Goal: Understand process/instructions: Learn how to perform a task or action

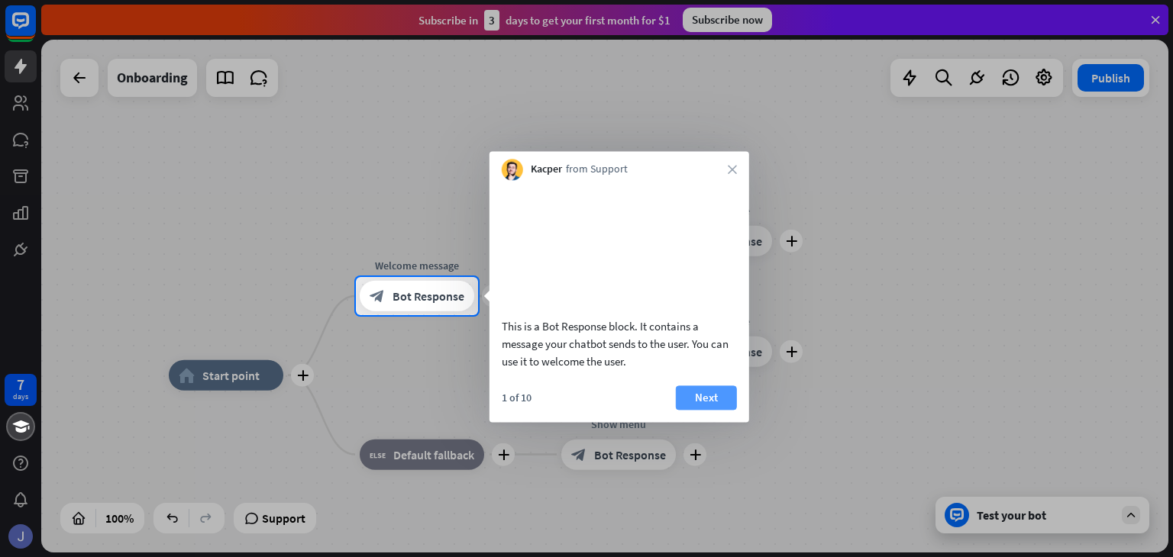
click at [702, 410] on button "Next" at bounding box center [706, 398] width 61 height 24
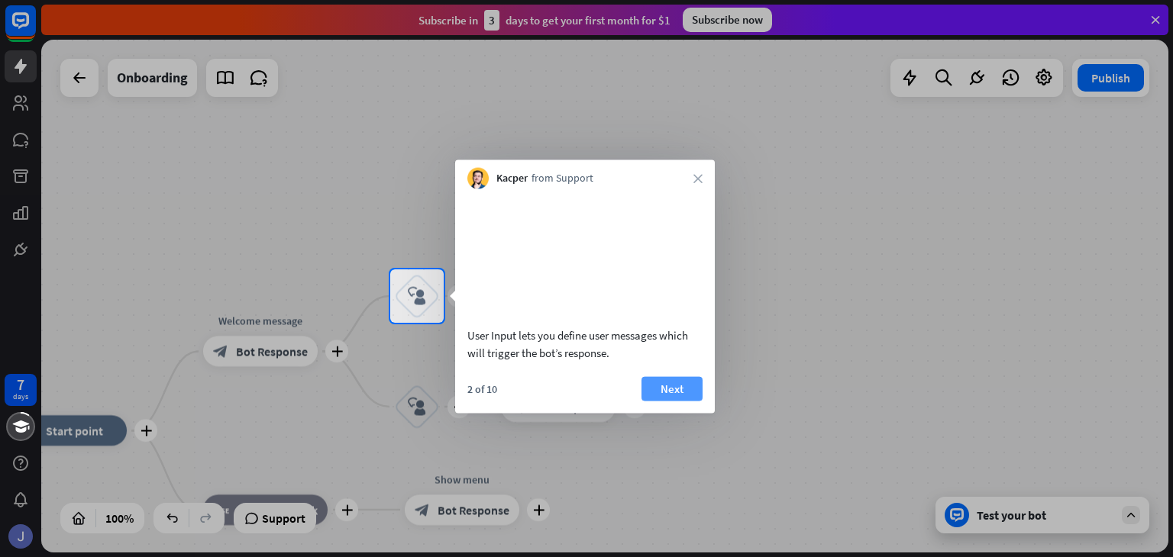
click at [673, 401] on button "Next" at bounding box center [671, 388] width 61 height 24
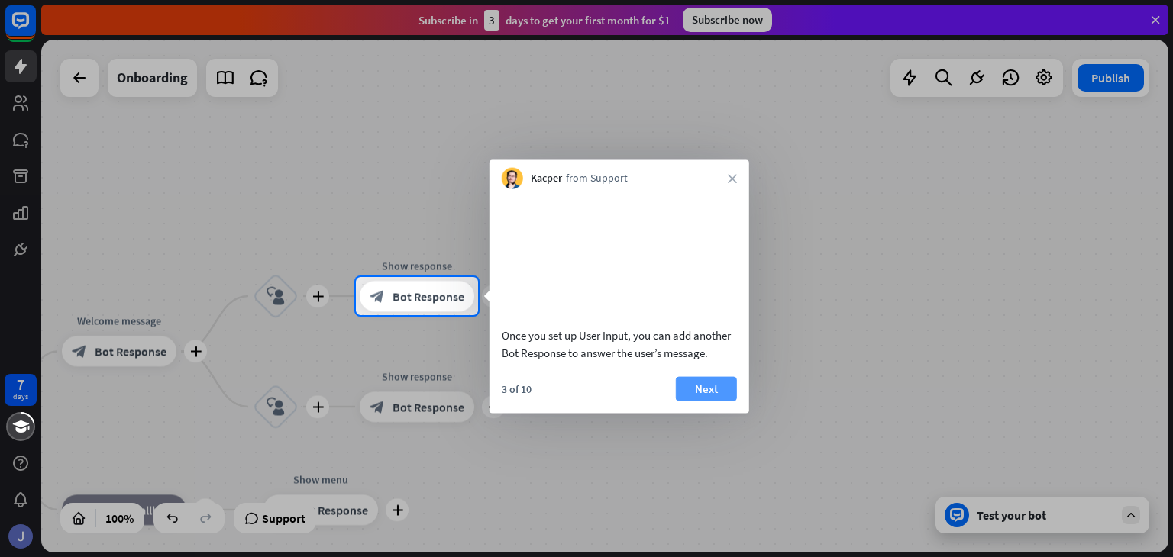
click at [692, 401] on button "Next" at bounding box center [706, 388] width 61 height 24
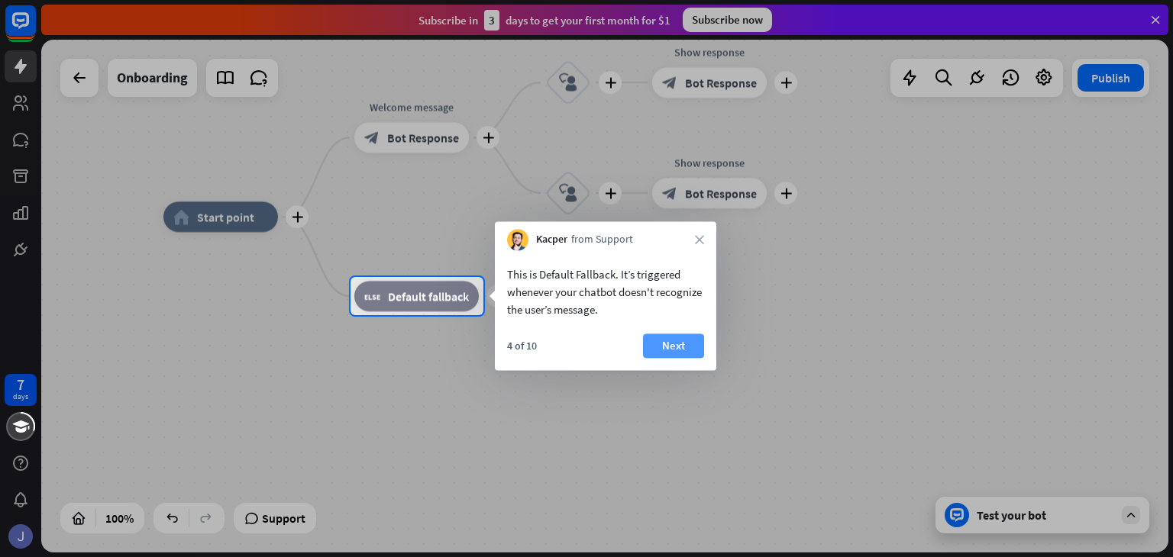
click at [678, 339] on button "Next" at bounding box center [673, 346] width 61 height 24
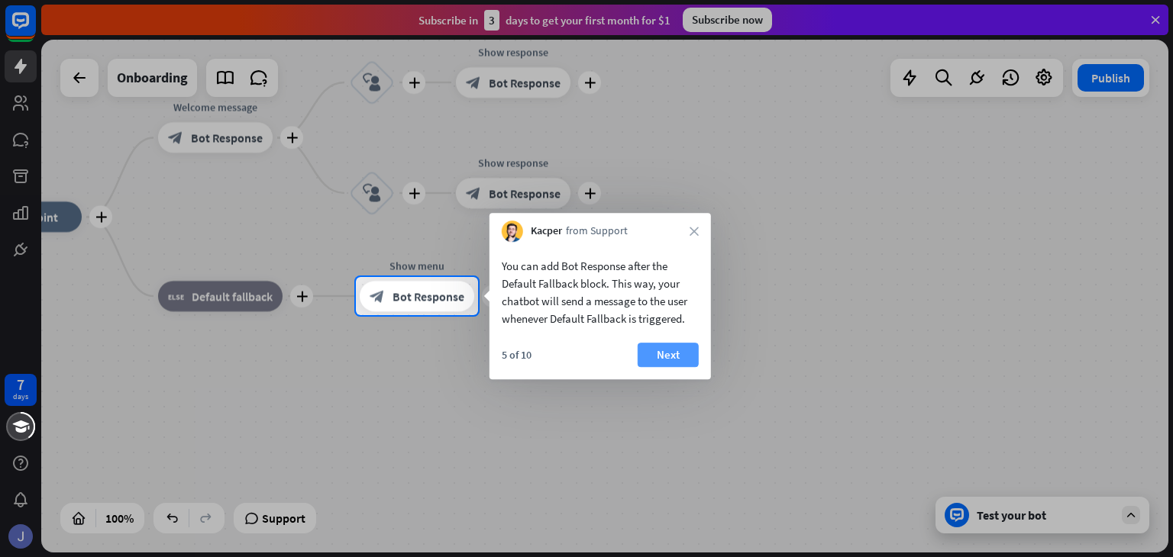
click at [665, 354] on button "Next" at bounding box center [668, 355] width 61 height 24
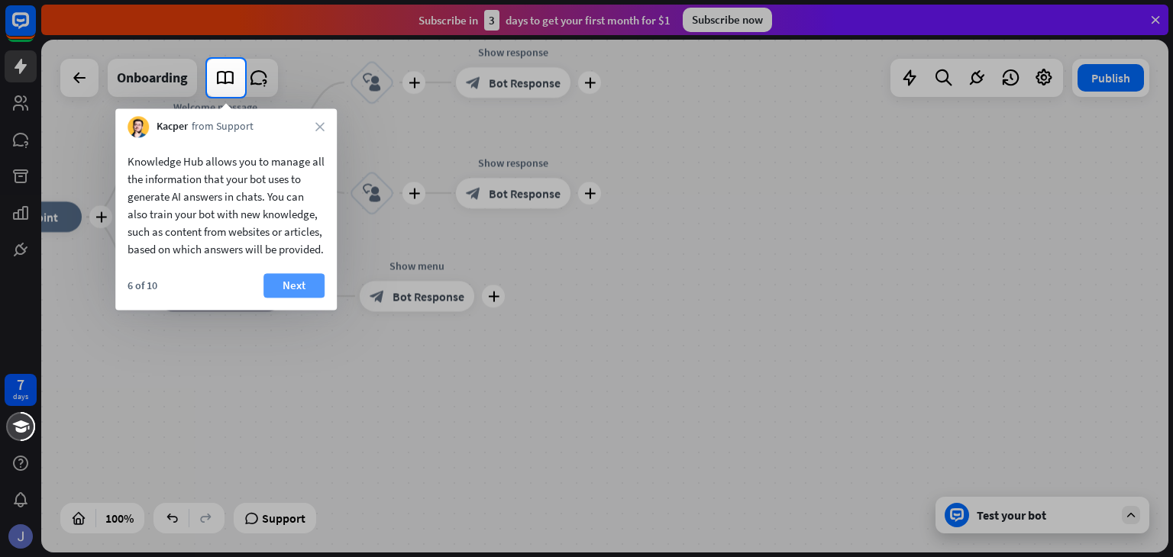
click at [283, 298] on button "Next" at bounding box center [293, 285] width 61 height 24
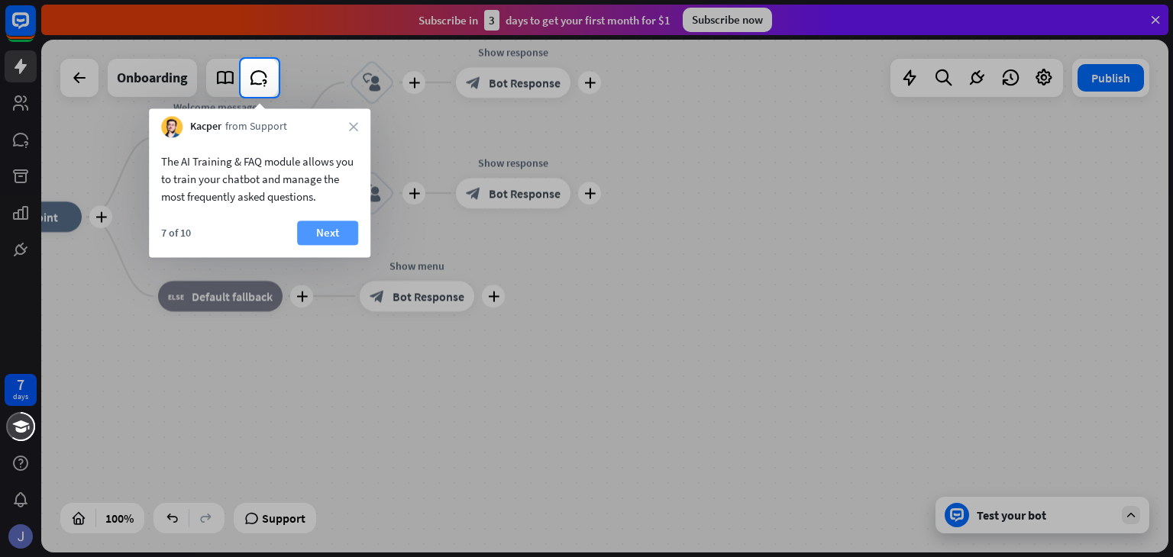
click at [326, 234] on button "Next" at bounding box center [327, 233] width 61 height 24
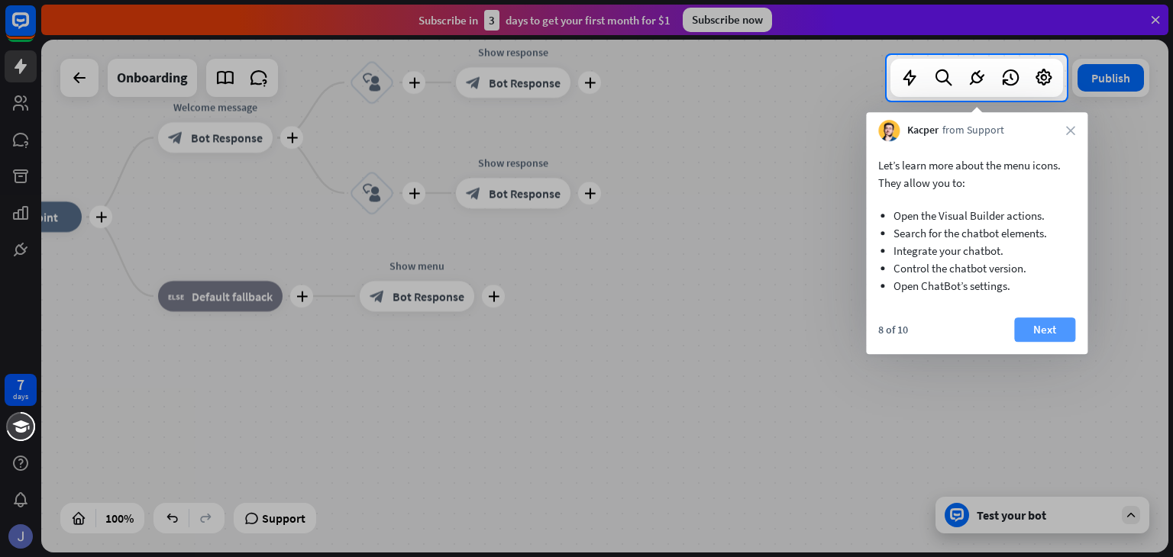
click at [1057, 324] on button "Next" at bounding box center [1044, 330] width 61 height 24
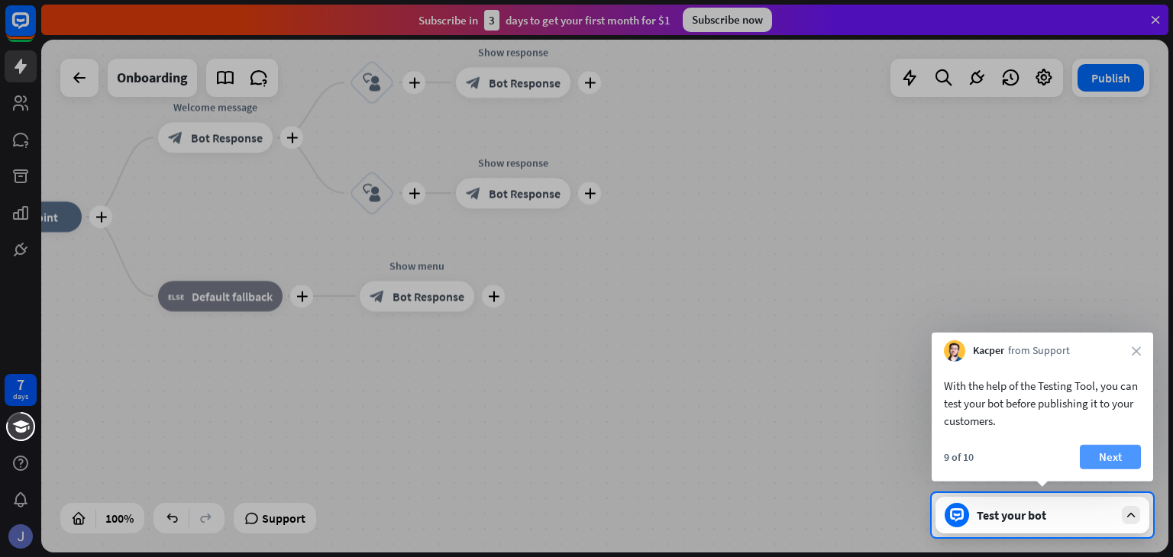
click at [1108, 455] on button "Next" at bounding box center [1110, 457] width 61 height 24
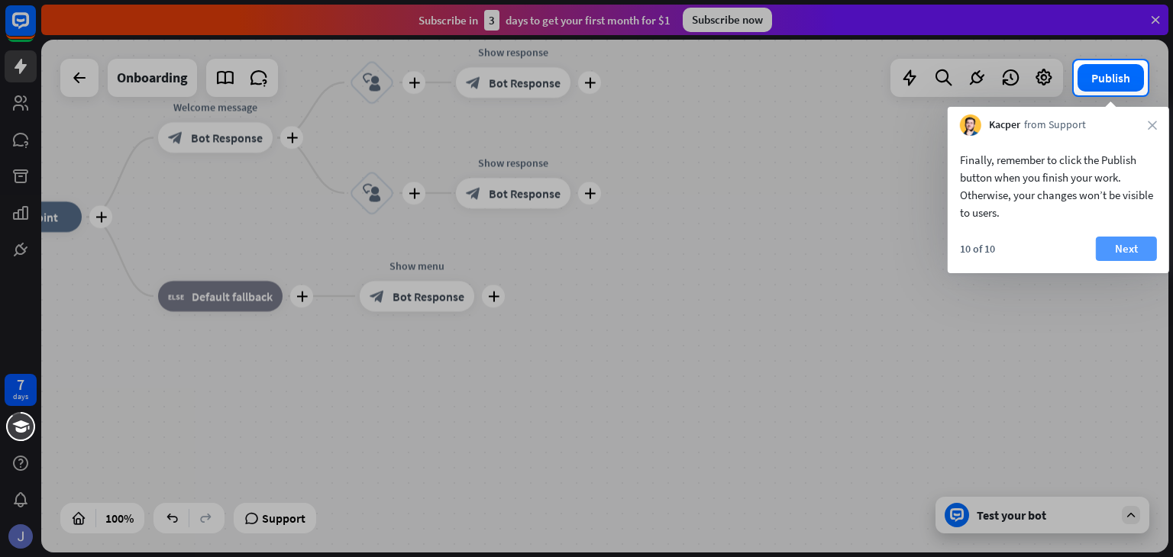
click at [1139, 249] on button "Next" at bounding box center [1126, 249] width 61 height 24
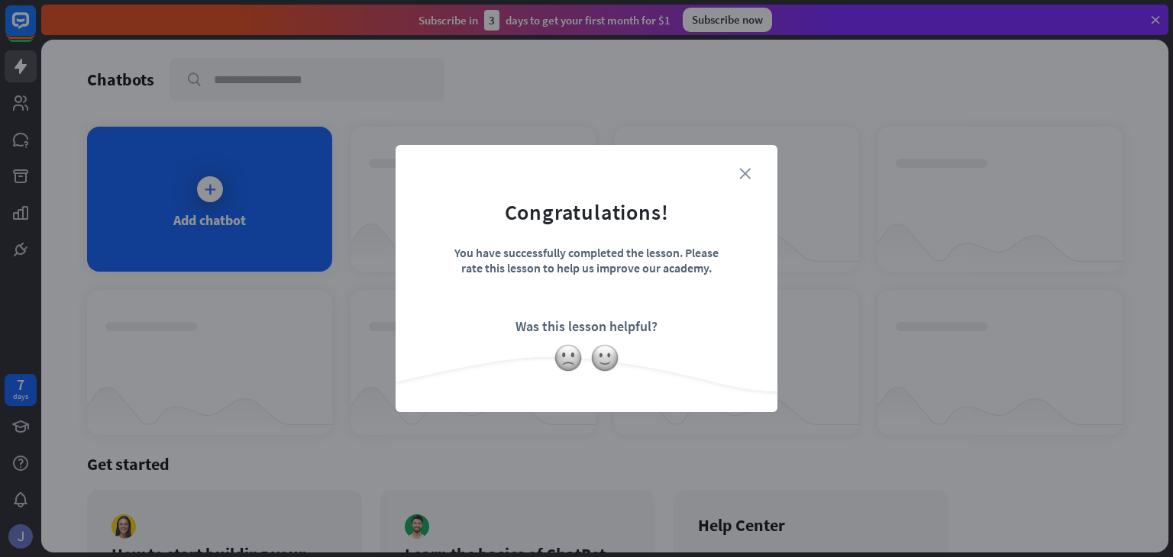
click at [744, 176] on icon "close" at bounding box center [744, 173] width 11 height 11
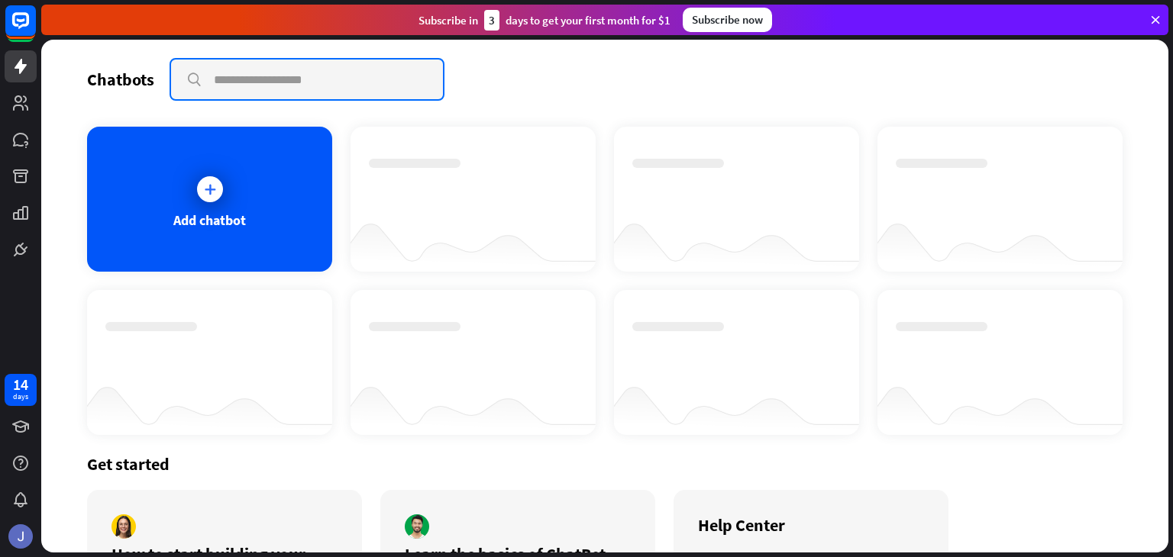
click at [366, 89] on input "text" at bounding box center [307, 80] width 272 height 40
type input "**********"
click at [395, 80] on input "**********" at bounding box center [307, 80] width 272 height 40
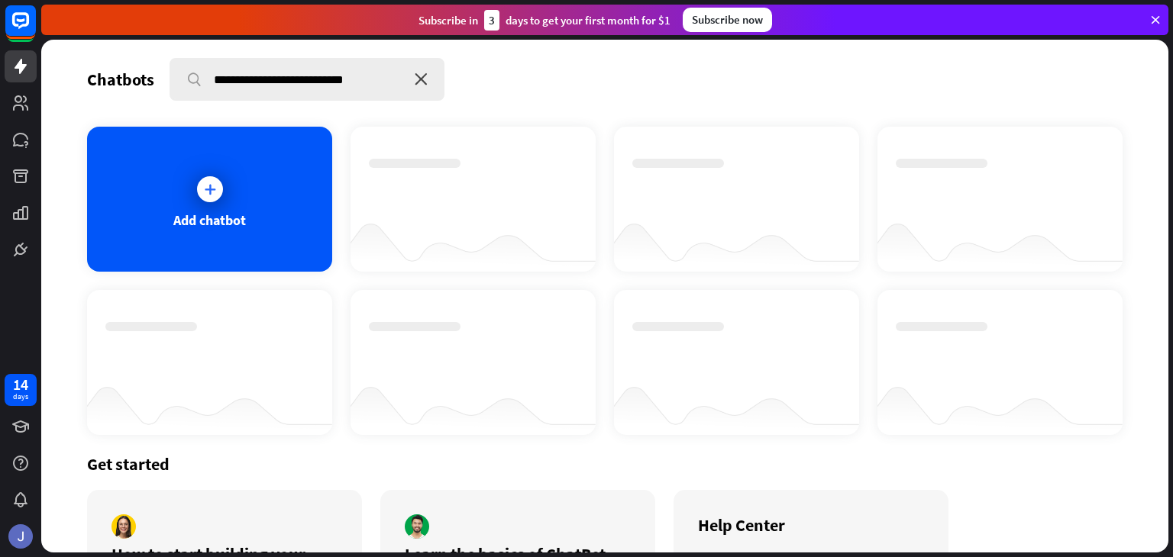
click at [421, 82] on icon "close" at bounding box center [421, 79] width 13 height 12
click at [208, 189] on icon at bounding box center [209, 189] width 15 height 15
